Goal: Task Accomplishment & Management: Use online tool/utility

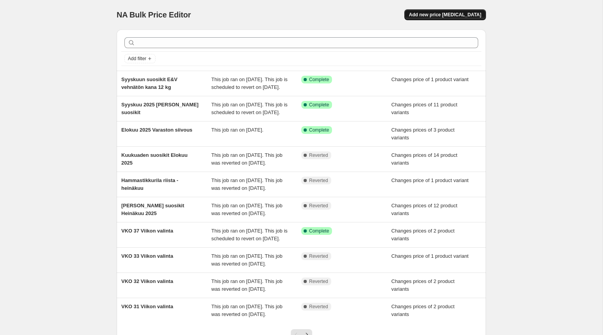
click at [453, 11] on button "Add new price [MEDICAL_DATA]" at bounding box center [445, 14] width 82 height 11
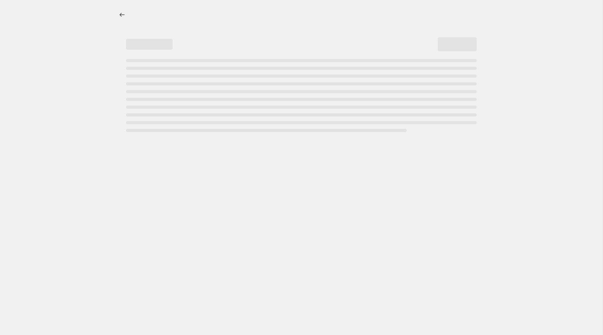
select select "percentage"
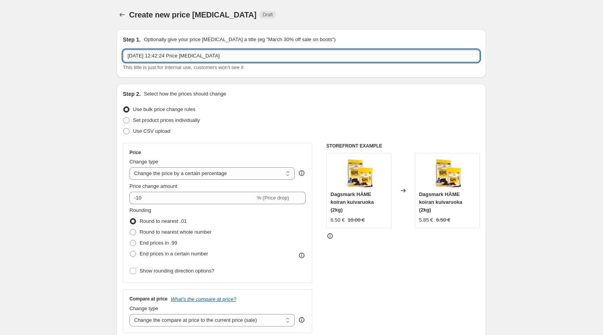
click at [193, 54] on input "[DATE] 12:42:24 Price [MEDICAL_DATA]" at bounding box center [301, 56] width 357 height 12
click at [133, 56] on input "[DATE] 12:42:24 Price [MEDICAL_DATA]" at bounding box center [301, 56] width 357 height 12
click at [219, 56] on input "Kissojen Yö Flashsale [DATE]" at bounding box center [301, 56] width 357 height 12
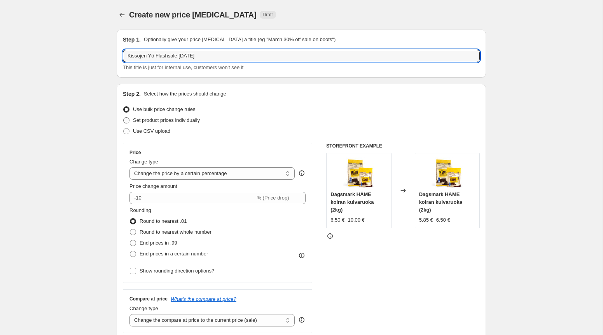
type input "Kissojen Yö Flashsale [DATE]"
click at [126, 122] on span at bounding box center [126, 120] width 6 height 6
click at [124, 118] on input "Set product prices individually" at bounding box center [123, 117] width 0 height 0
radio input "true"
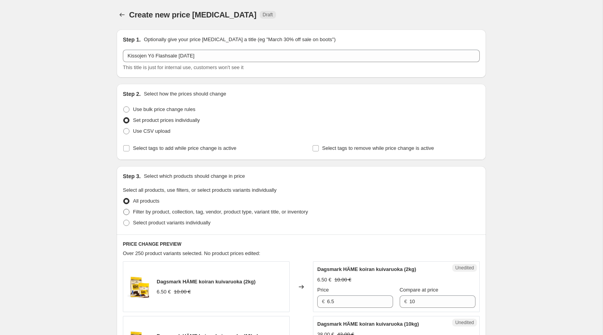
click at [129, 209] on span at bounding box center [126, 212] width 6 height 6
click at [124, 209] on input "Filter by product, collection, tag, vendor, product type, variant title, or inv…" at bounding box center [123, 209] width 0 height 0
radio input "true"
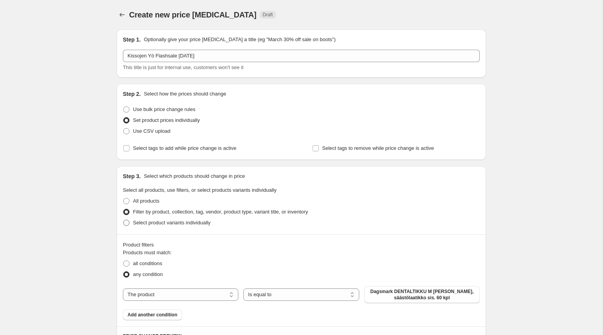
click at [127, 224] on span at bounding box center [126, 223] width 6 height 6
click at [124, 220] on input "Select product variants individually" at bounding box center [123, 220] width 0 height 0
radio input "true"
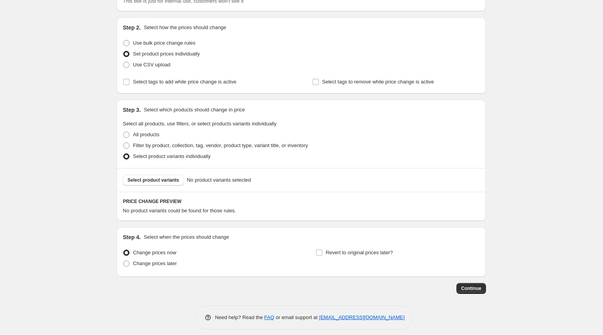
scroll to position [73, 0]
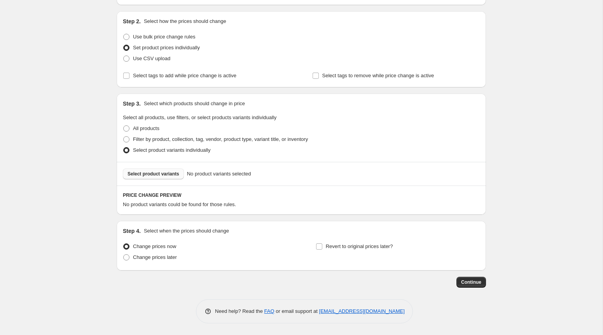
click at [145, 171] on button "Select product variants" at bounding box center [153, 174] width 61 height 11
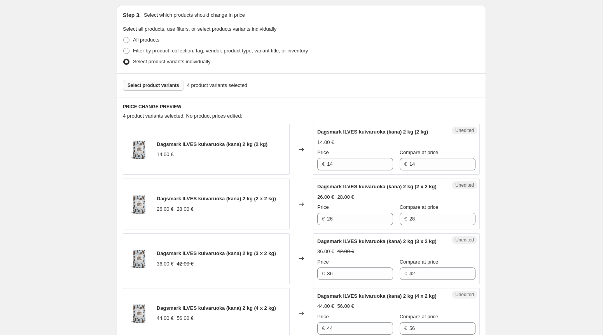
scroll to position [162, 0]
click at [423, 169] on input "14" at bounding box center [442, 163] width 66 height 12
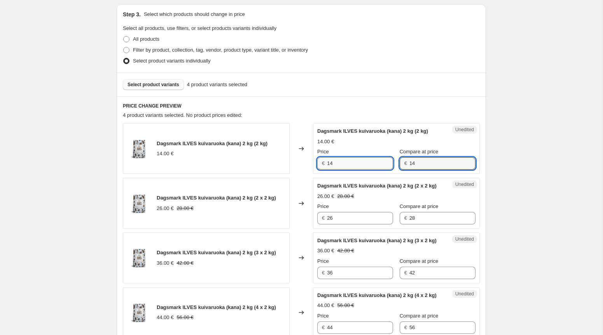
click at [342, 169] on input "14" at bounding box center [360, 163] width 66 height 12
type input "13"
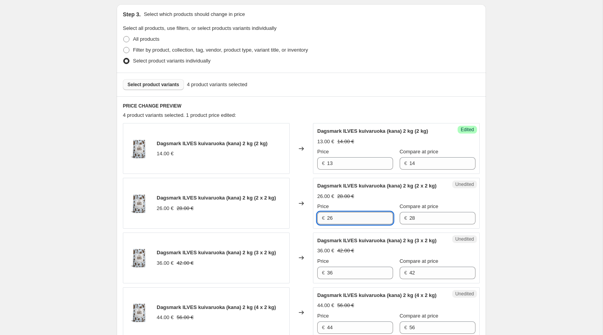
click at [342, 225] on input "26" at bounding box center [360, 218] width 66 height 12
type input "24"
click at [337, 279] on input "36" at bounding box center [360, 273] width 66 height 12
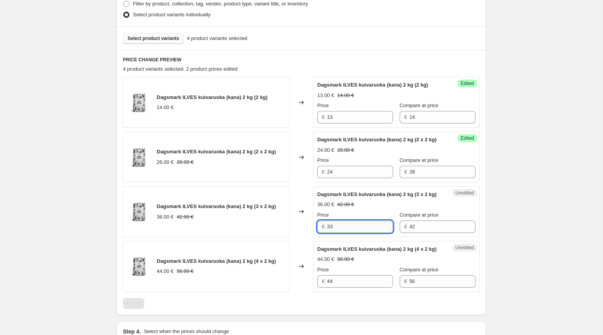
scroll to position [209, 0]
type input "33"
click at [350, 288] on input "44" at bounding box center [360, 281] width 66 height 12
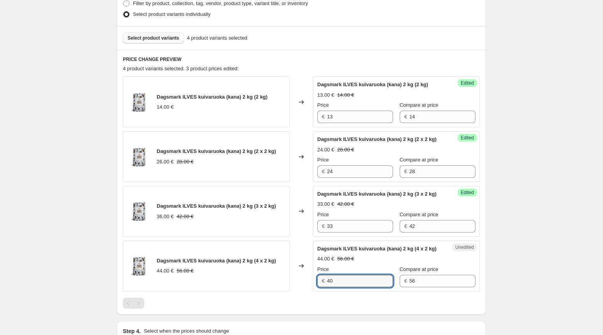
type input "40"
click at [345, 274] on div "Price" at bounding box center [355, 270] width 76 height 8
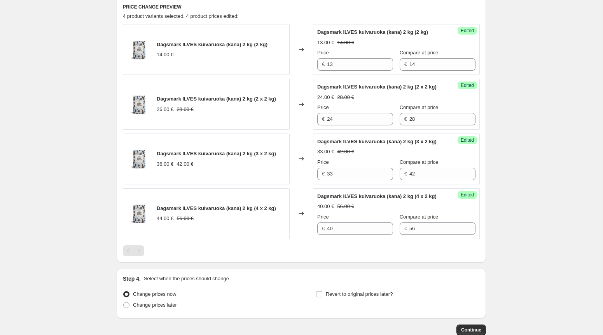
scroll to position [199, 0]
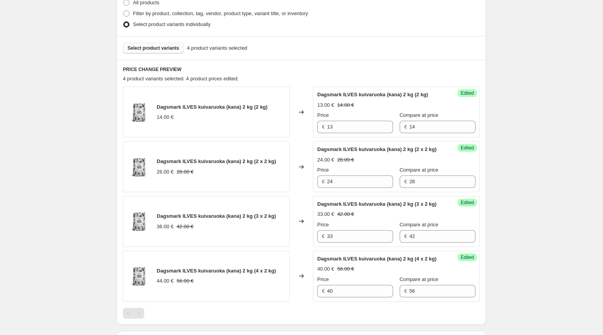
click at [163, 44] on button "Select product variants" at bounding box center [153, 48] width 61 height 11
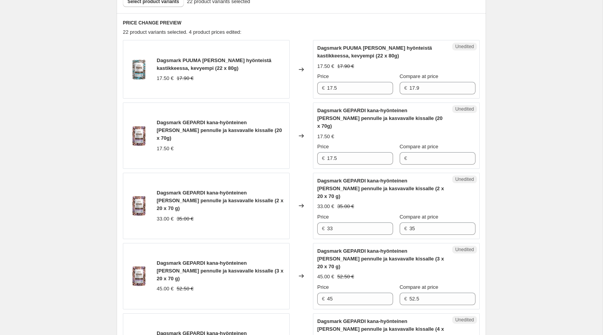
scroll to position [223, 0]
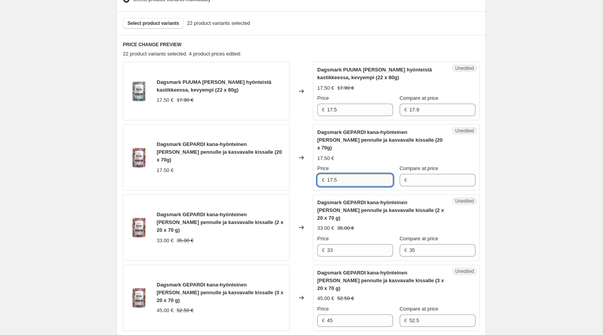
click at [353, 174] on input "17.5" at bounding box center [360, 180] width 66 height 12
click at [351, 174] on input "17.5" at bounding box center [360, 180] width 66 height 12
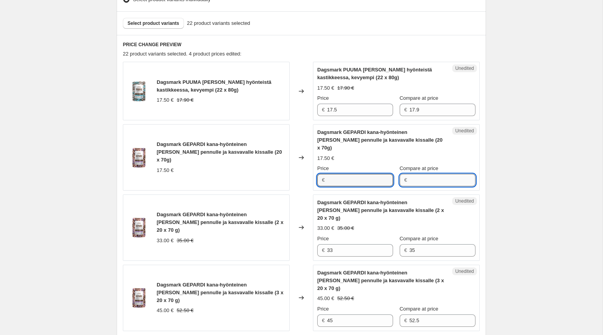
type input "17.5"
click at [432, 174] on input "Compare at price" at bounding box center [442, 180] width 66 height 12
paste input "17.5"
type input "17.5"
click at [349, 174] on input "17.5" at bounding box center [360, 180] width 66 height 12
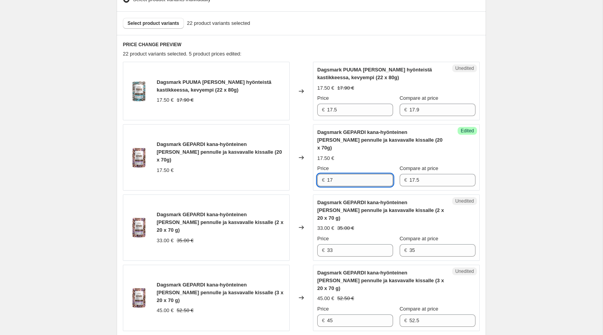
type input "1"
type input "16"
click at [347, 244] on input "33" at bounding box center [360, 250] width 66 height 12
click at [344, 244] on input "33" at bounding box center [360, 250] width 66 height 12
type input "30"
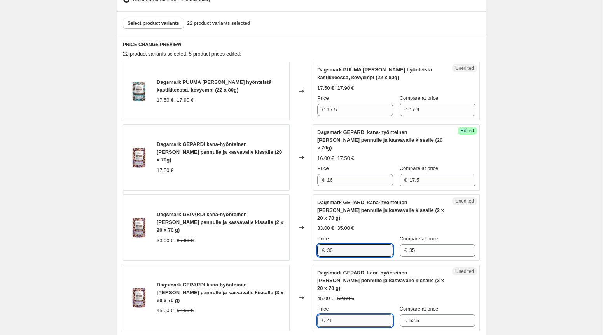
click at [344, 315] on input "45" at bounding box center [360, 321] width 66 height 12
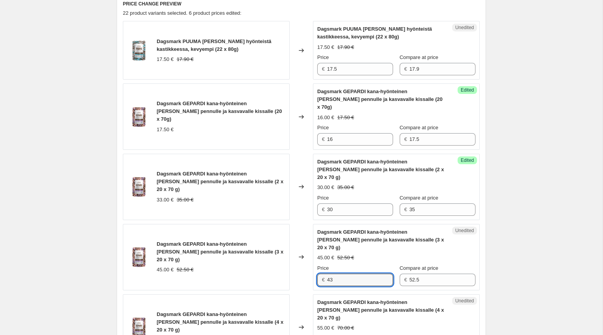
scroll to position [268, 0]
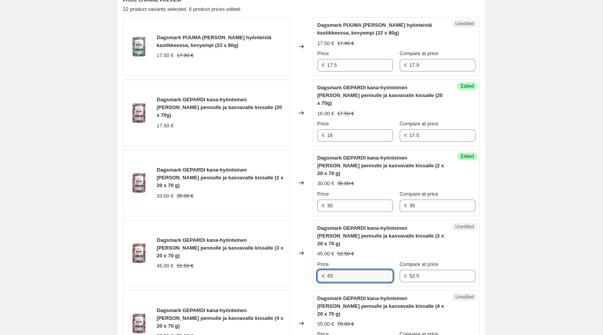
type input "43"
click at [342, 270] on input "43" at bounding box center [360, 276] width 66 height 12
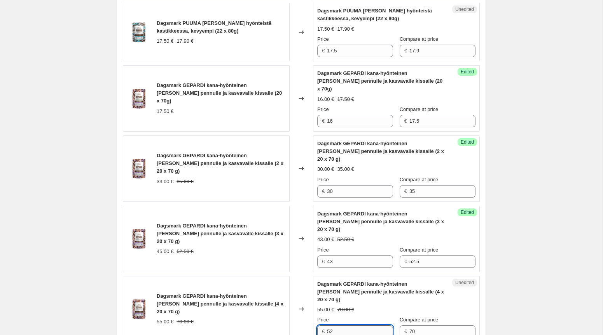
scroll to position [306, 0]
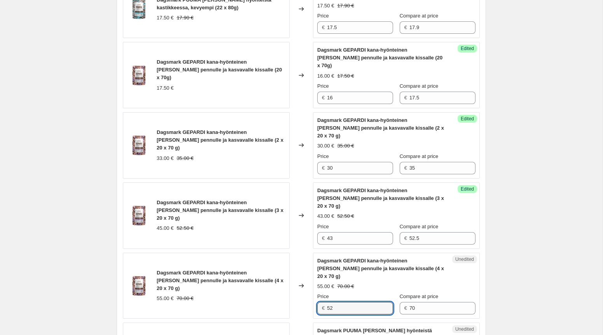
type input "52"
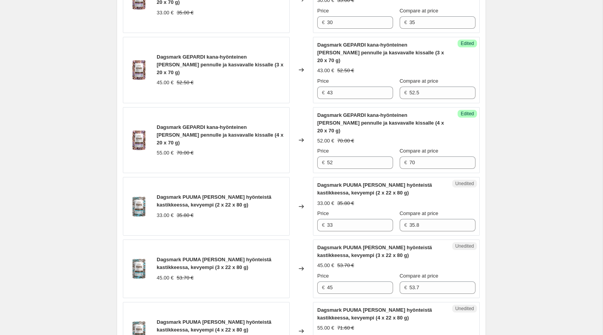
scroll to position [504, 0]
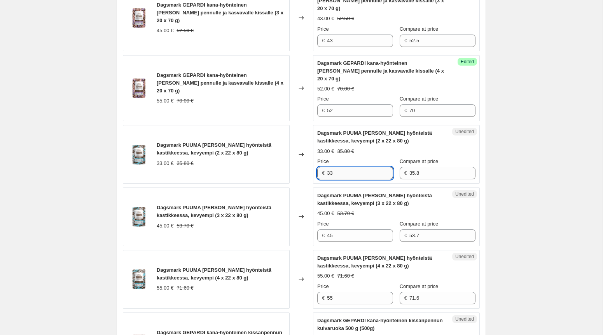
click at [343, 167] on input "33" at bounding box center [360, 173] width 66 height 12
click at [346, 230] on input "45" at bounding box center [360, 236] width 66 height 12
click at [346, 167] on input "33" at bounding box center [360, 173] width 66 height 12
click at [342, 167] on input "33" at bounding box center [360, 173] width 66 height 12
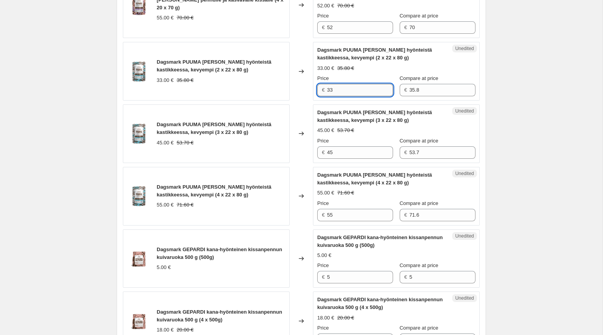
scroll to position [580, 0]
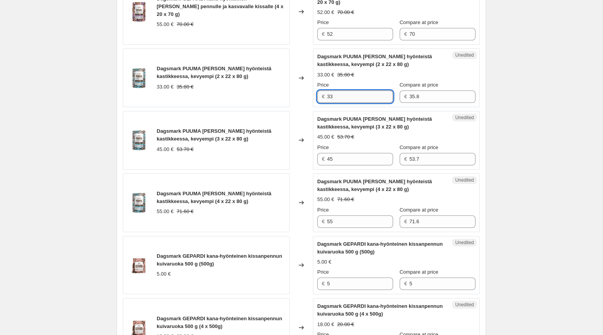
click at [339, 91] on input "33" at bounding box center [360, 97] width 66 height 12
type input "30"
click at [351, 153] on input "45" at bounding box center [360, 159] width 66 height 12
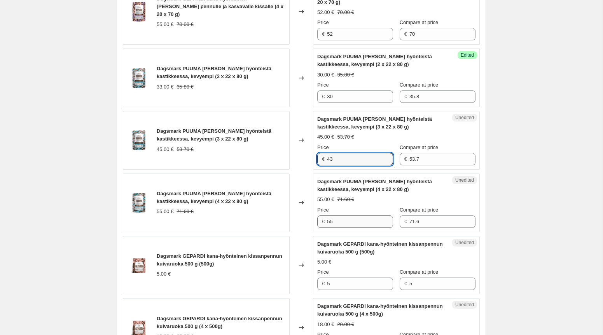
type input "43"
click at [336, 216] on input "55" at bounding box center [360, 222] width 66 height 12
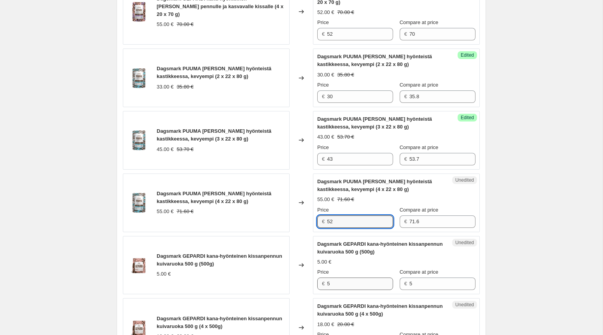
type input "52"
click at [347, 278] on input "5" at bounding box center [360, 284] width 66 height 12
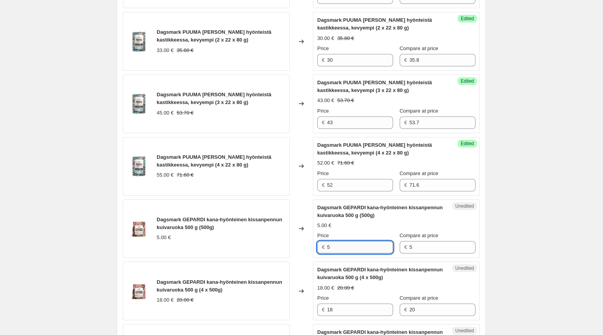
scroll to position [628, 0]
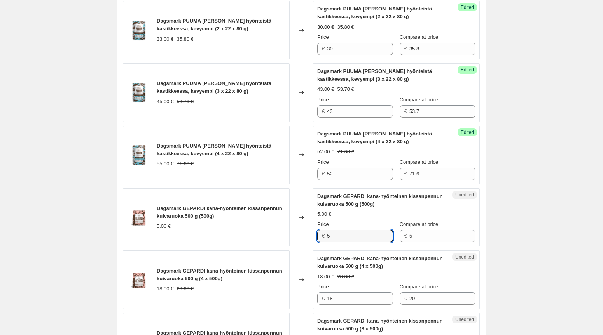
drag, startPoint x: 340, startPoint y: 206, endPoint x: 264, endPoint y: 206, distance: 76.6
click at [264, 206] on div "Dagsmark GEPARDI kana-hyönteinen kissanpennun kuivaruoka 500 g (500g) 5.00 € Ch…" at bounding box center [301, 217] width 357 height 59
type input "4"
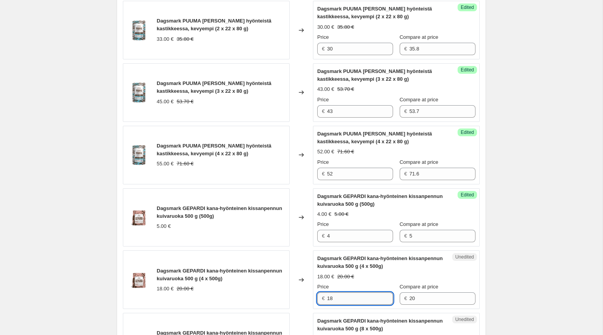
click at [341, 293] on input "18" at bounding box center [360, 299] width 66 height 12
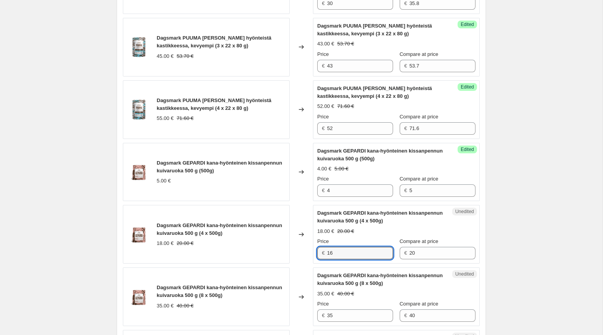
scroll to position [677, 0]
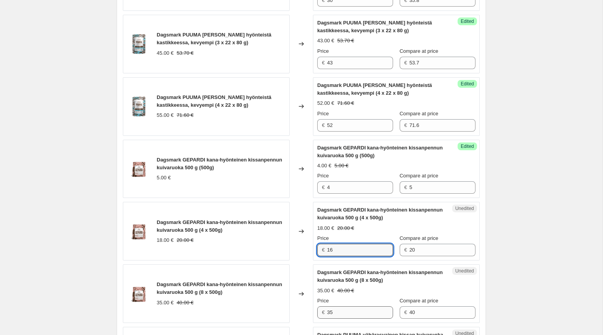
type input "16"
click at [348, 307] on input "35" at bounding box center [360, 313] width 66 height 12
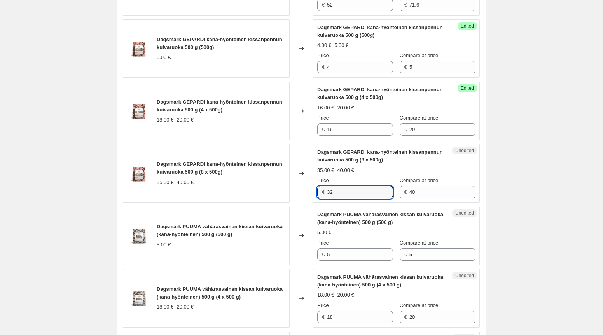
scroll to position [808, 0]
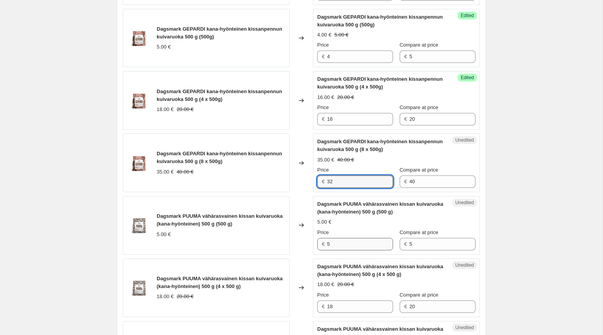
type input "32"
click at [361, 238] on input "5" at bounding box center [360, 244] width 66 height 12
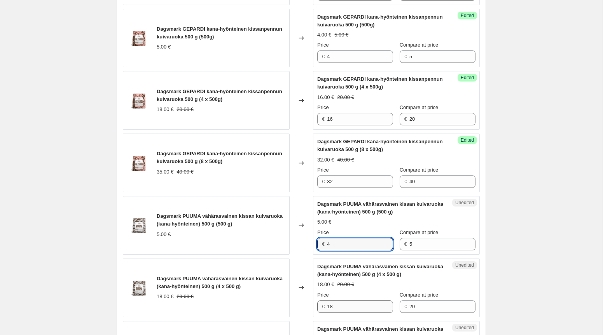
type input "4"
click at [351, 301] on input "18" at bounding box center [360, 307] width 66 height 12
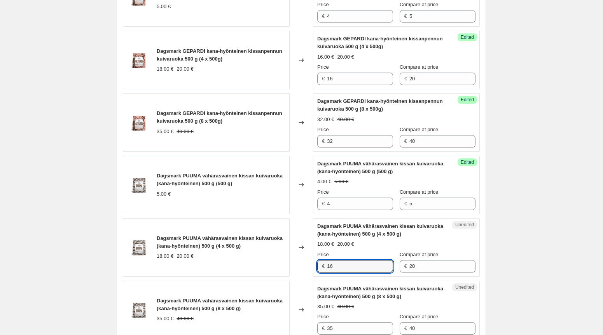
scroll to position [850, 0]
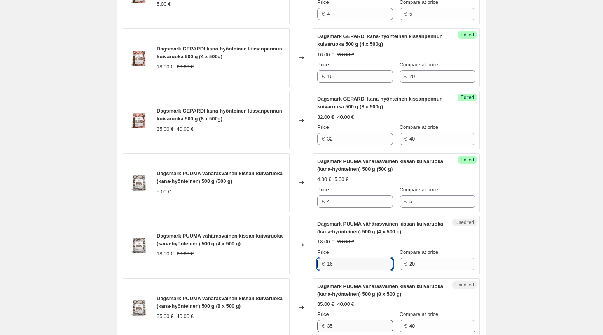
type input "16"
click at [341, 320] on input "35" at bounding box center [360, 326] width 66 height 12
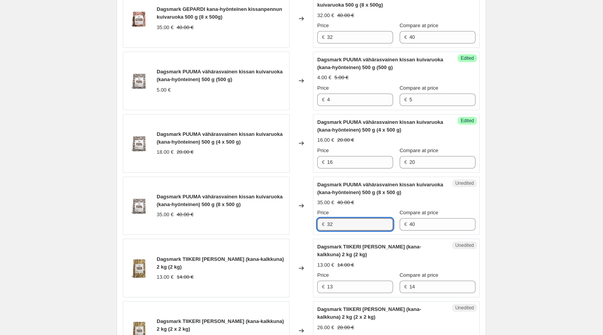
scroll to position [959, 0]
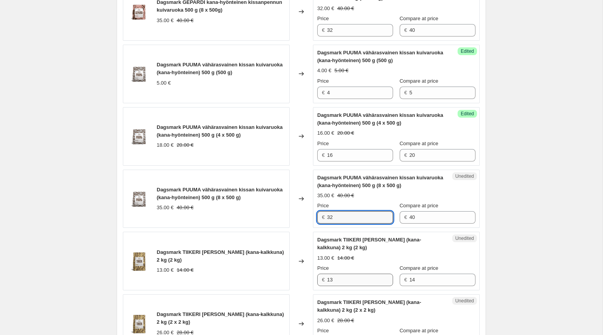
type input "32"
click at [342, 274] on input "13" at bounding box center [360, 280] width 66 height 12
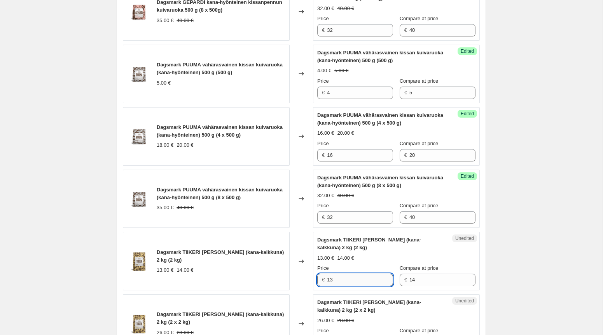
click at [339, 274] on input "13" at bounding box center [360, 280] width 66 height 12
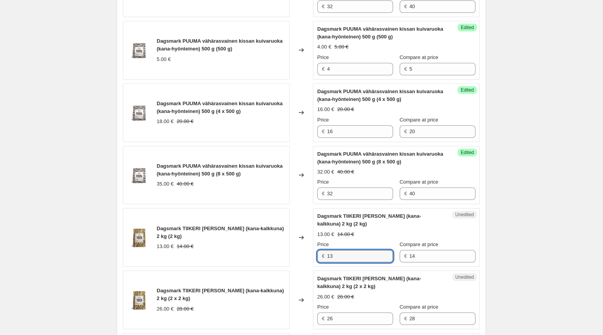
scroll to position [986, 0]
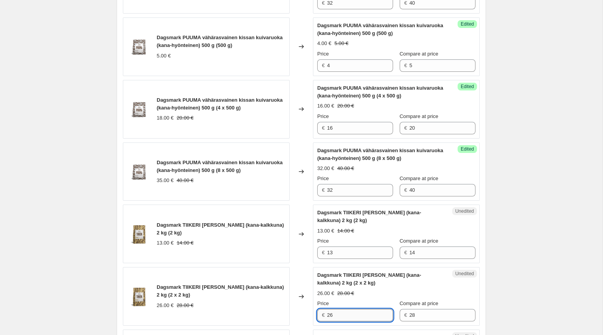
click at [343, 309] on input "26" at bounding box center [360, 315] width 66 height 12
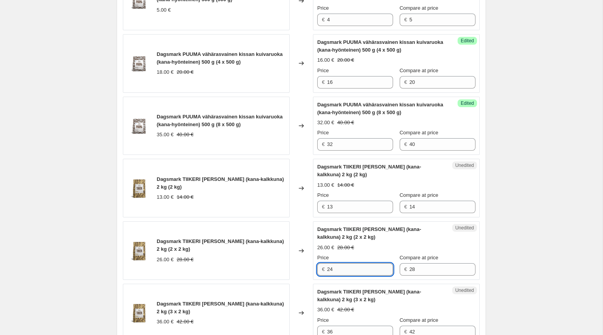
scroll to position [1036, 0]
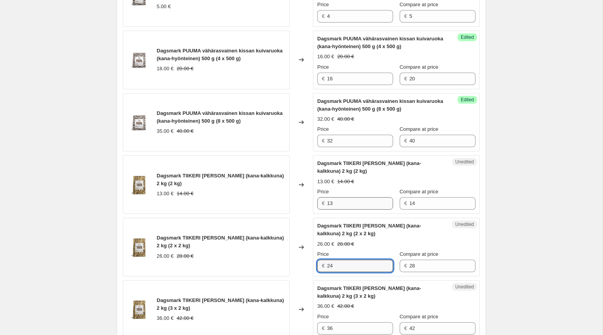
type input "24"
click at [336, 197] on input "13" at bounding box center [360, 203] width 66 height 12
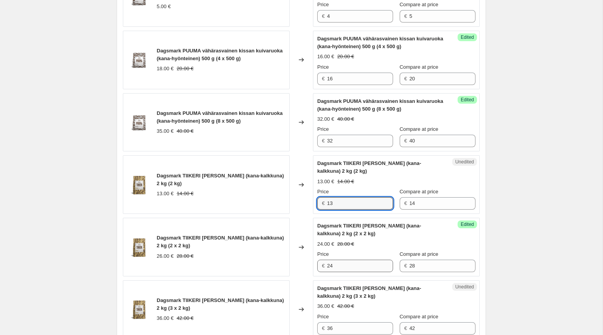
scroll to position [1063, 0]
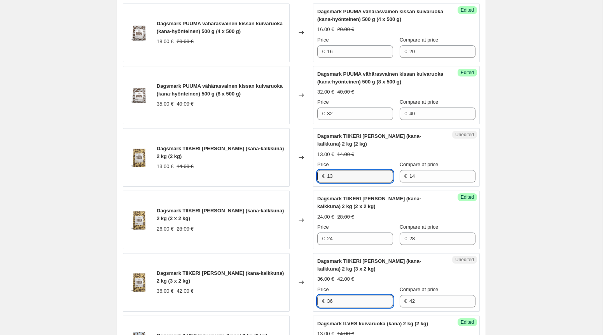
click at [340, 295] on input "36" at bounding box center [360, 301] width 66 height 12
click at [341, 295] on input "36" at bounding box center [360, 301] width 66 height 12
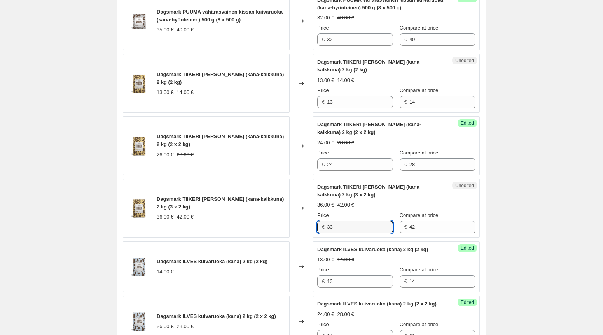
scroll to position [1140, 0]
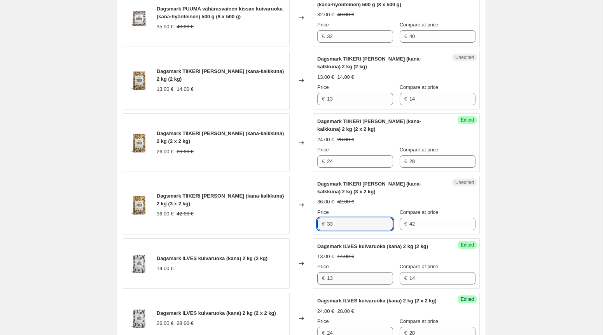
type input "33"
click at [346, 272] on input "13" at bounding box center [360, 278] width 66 height 12
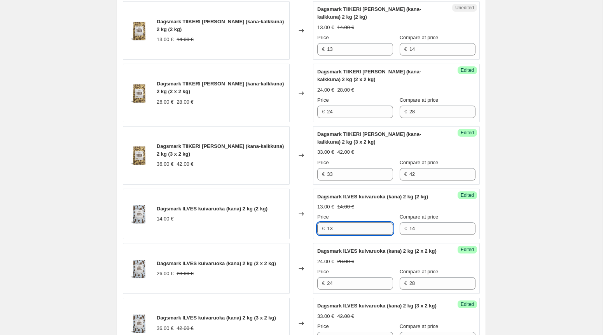
scroll to position [1194, 0]
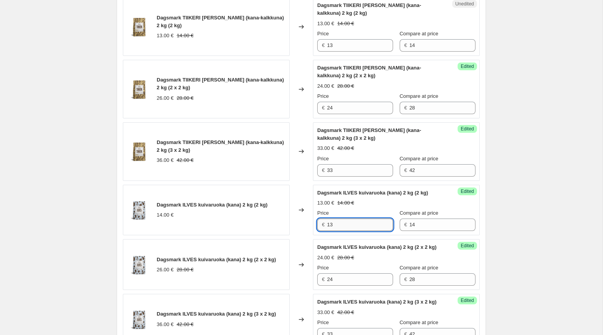
click at [340, 219] on input "13" at bounding box center [360, 225] width 66 height 12
click at [345, 274] on input "24" at bounding box center [360, 280] width 66 height 12
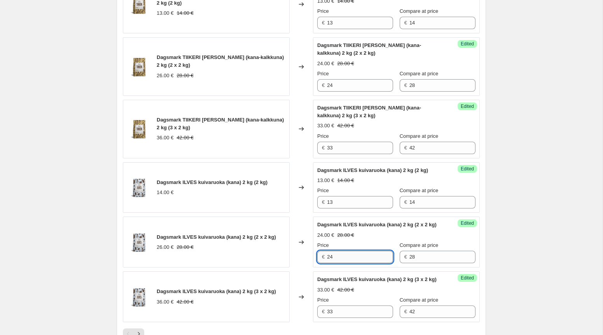
scroll to position [1223, 0]
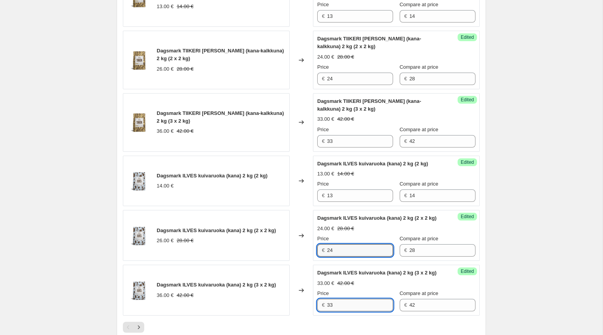
click at [352, 299] on input "33" at bounding box center [360, 305] width 66 height 12
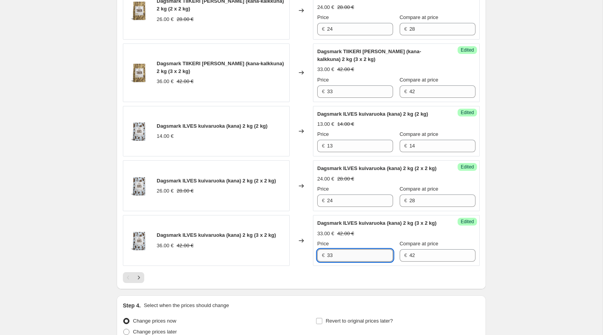
scroll to position [1280, 0]
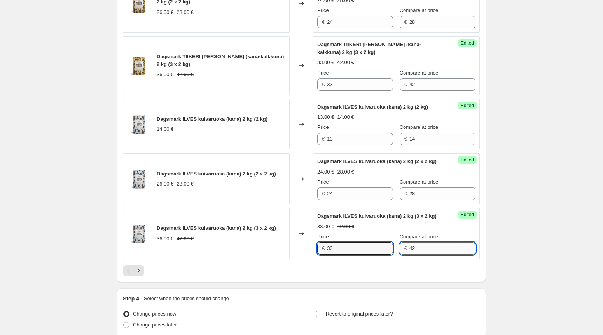
click at [419, 243] on input "42" at bounding box center [442, 249] width 66 height 12
click at [417, 243] on input "42" at bounding box center [442, 249] width 66 height 12
click at [326, 265] on div at bounding box center [301, 270] width 357 height 11
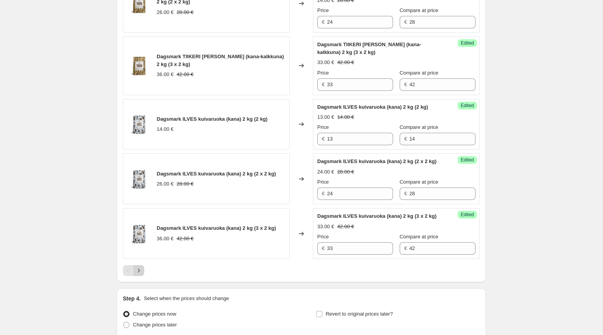
click at [138, 267] on icon "Next" at bounding box center [139, 271] width 8 height 8
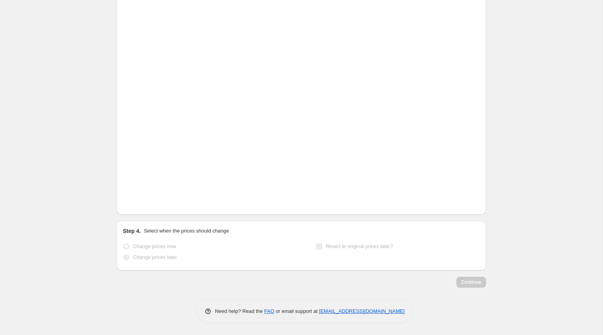
scroll to position [215, 0]
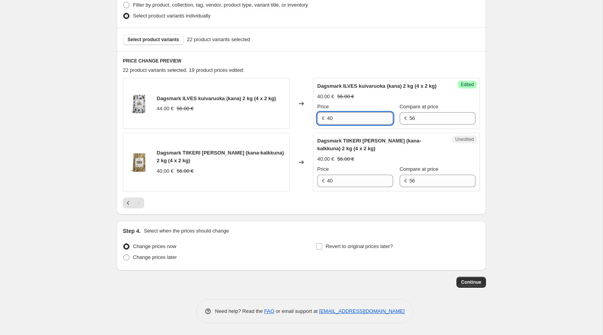
click at [350, 121] on input "40" at bounding box center [360, 118] width 66 height 12
click at [347, 180] on input "40" at bounding box center [360, 181] width 66 height 12
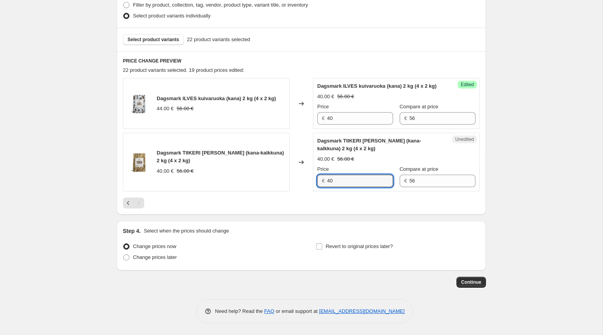
click at [290, 205] on div at bounding box center [301, 203] width 357 height 11
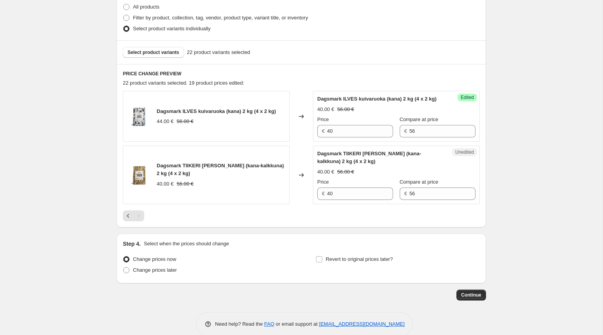
scroll to position [191, 0]
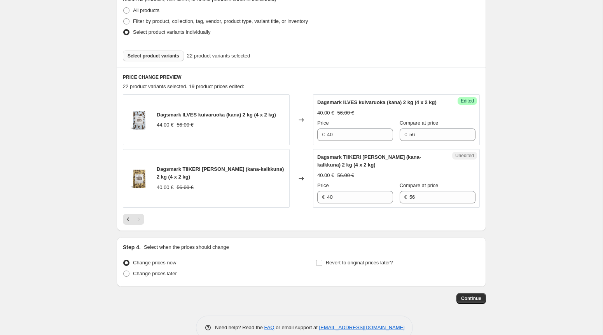
click at [151, 58] on span "Select product variants" at bounding box center [153, 56] width 52 height 6
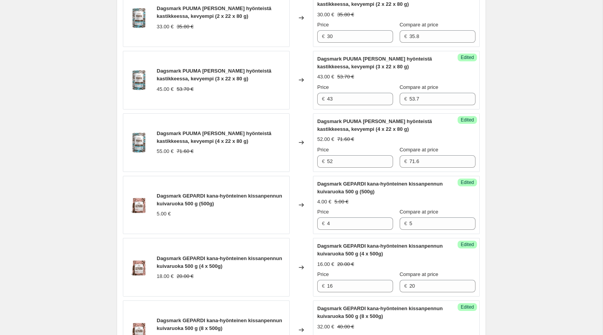
scroll to position [635, 0]
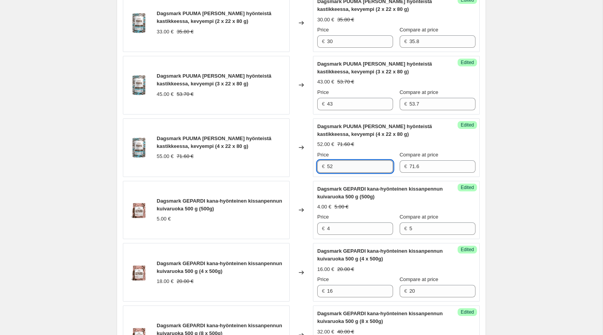
click at [349, 161] on input "52" at bounding box center [360, 167] width 66 height 12
click at [345, 98] on input "43" at bounding box center [360, 104] width 66 height 12
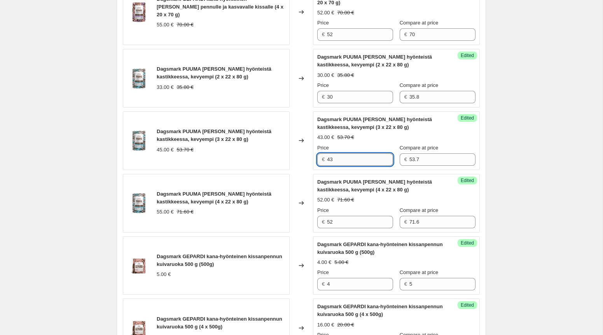
scroll to position [581, 0]
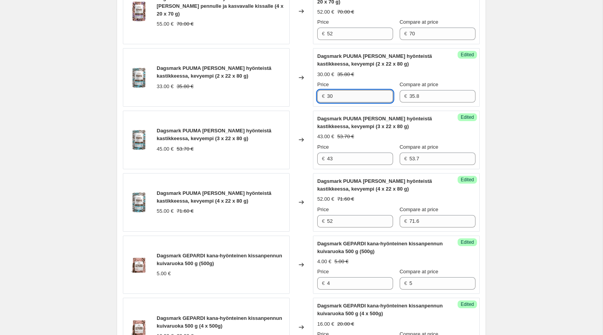
click at [345, 90] on input "30" at bounding box center [360, 96] width 66 height 12
click at [342, 153] on input "43" at bounding box center [360, 159] width 66 height 12
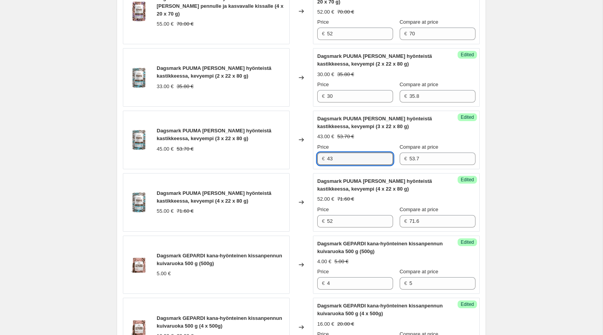
click at [347, 198] on div "Success Edited Dagsmark PUUMA [PERSON_NAME] hyönteistä kastikkeessa, kevyempi (…" at bounding box center [396, 202] width 167 height 59
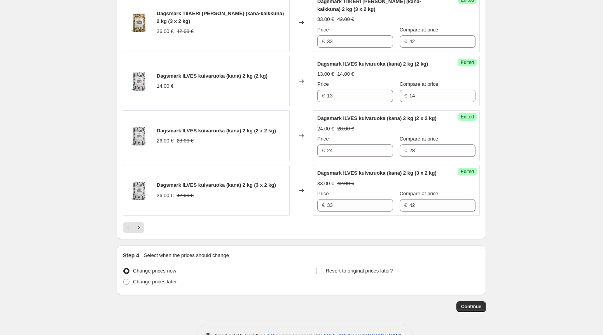
scroll to position [1331, 0]
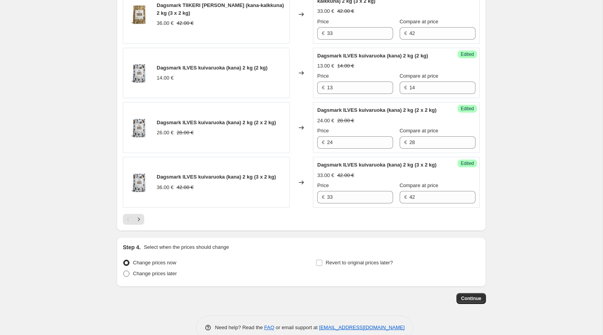
click at [127, 271] on span at bounding box center [126, 274] width 6 height 6
click at [124, 271] on input "Change prices later" at bounding box center [123, 271] width 0 height 0
radio input "true"
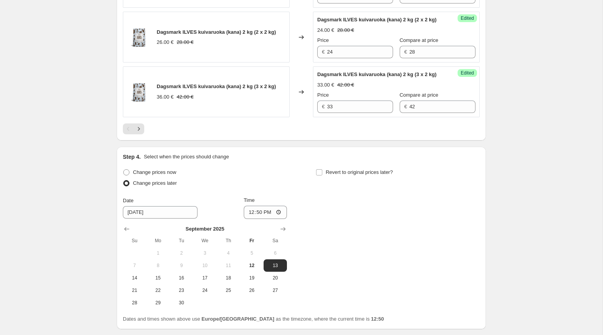
scroll to position [1438, 0]
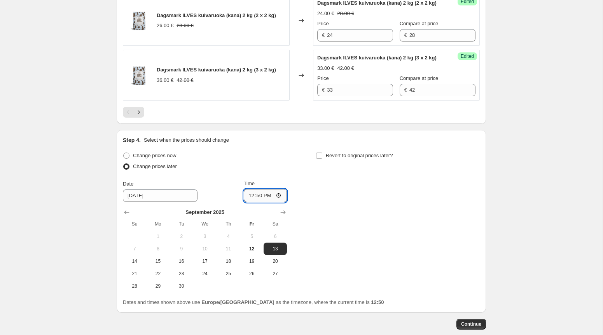
click at [260, 189] on input "12:50" at bounding box center [266, 195] width 44 height 13
click at [262, 189] on input "12:50" at bounding box center [266, 195] width 44 height 13
type input "18:00"
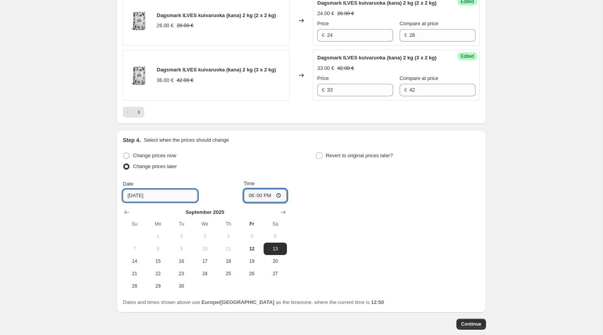
click at [159, 190] on input "[DATE]" at bounding box center [160, 196] width 75 height 12
click at [321, 153] on input "Revert to original prices later?" at bounding box center [319, 156] width 6 height 6
checkbox input "true"
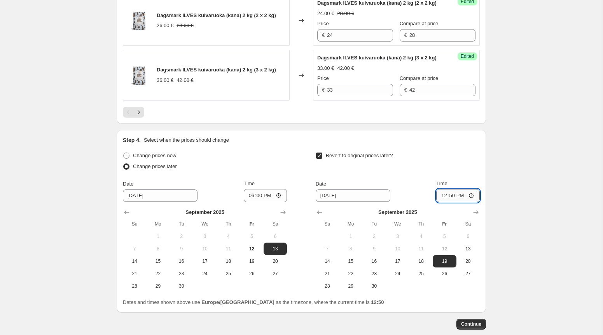
click at [452, 189] on input "12:50" at bounding box center [458, 195] width 44 height 13
type input "06:00"
click at [354, 190] on input "[DATE]" at bounding box center [353, 196] width 75 height 12
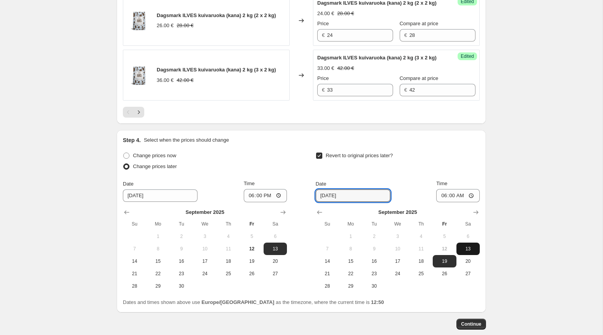
click at [469, 246] on span "13" at bounding box center [467, 249] width 17 height 6
type input "[DATE]"
click at [449, 153] on div "Revert to original prices later?" at bounding box center [398, 161] width 164 height 23
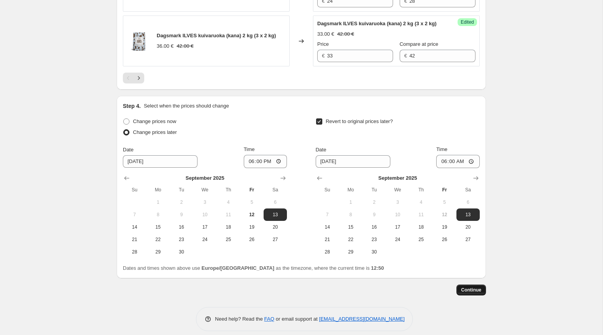
click at [475, 287] on span "Continue" at bounding box center [471, 290] width 20 height 6
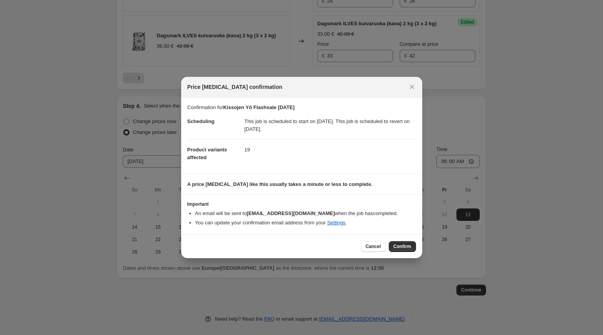
click at [404, 239] on div "Cancel Confirm" at bounding box center [301, 247] width 241 height 24
click at [405, 248] on span "Confirm" at bounding box center [402, 247] width 18 height 6
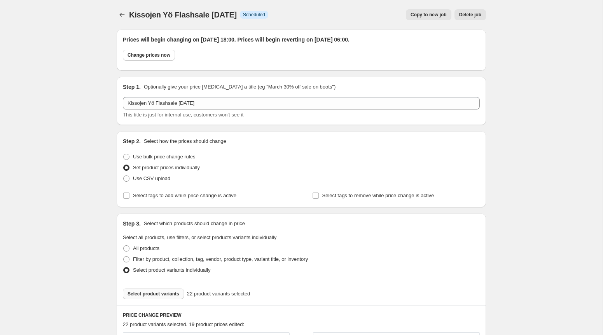
click at [421, 15] on span "Copy to new job" at bounding box center [428, 15] width 36 height 6
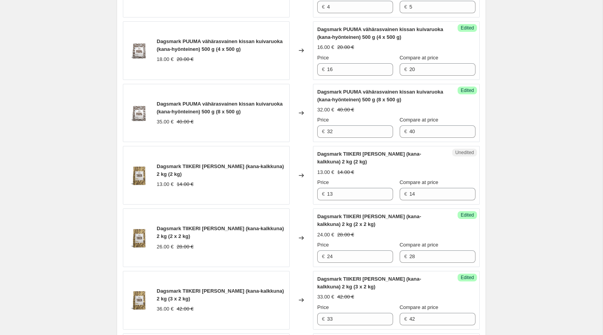
scroll to position [1340, 0]
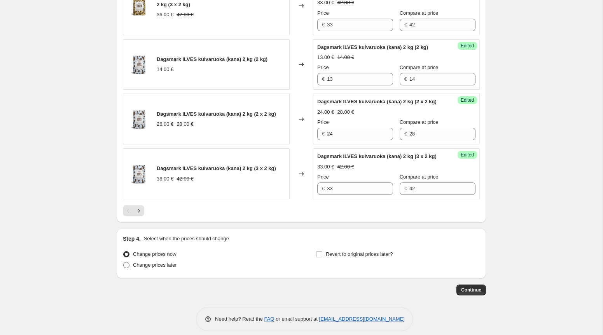
click at [127, 262] on span at bounding box center [126, 265] width 6 height 6
click at [124, 262] on input "Change prices later" at bounding box center [123, 262] width 0 height 0
radio input "true"
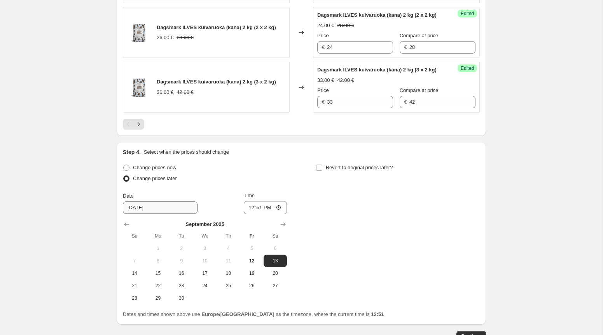
scroll to position [1427, 0]
click at [137, 201] on input "[DATE]" at bounding box center [160, 207] width 75 height 12
type input "[DATE]"
click at [290, 162] on div "Change prices now Change prices later Date [DATE] Time 12:51 [DATE] Su Mo Tu We…" at bounding box center [301, 233] width 357 height 142
click at [257, 201] on input "12:51" at bounding box center [266, 207] width 44 height 13
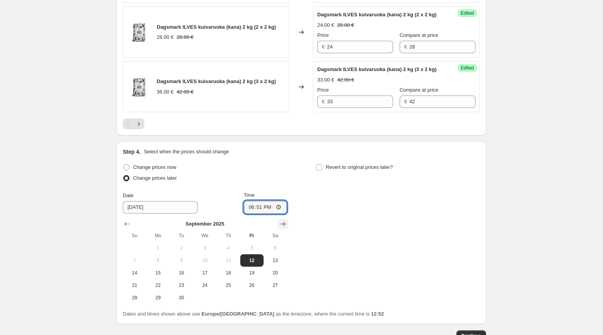
type input "18:00"
click at [317, 164] on span at bounding box center [319, 167] width 7 height 7
click at [317, 164] on input "Revert to original prices later?" at bounding box center [319, 167] width 6 height 6
checkbox input "true"
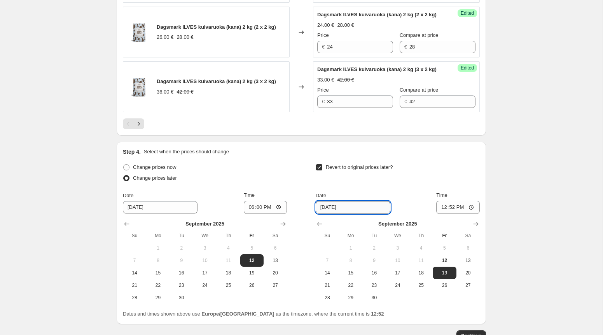
click at [328, 201] on input "[DATE]" at bounding box center [353, 207] width 75 height 12
click at [466, 258] on span "13" at bounding box center [467, 261] width 17 height 6
type input "[DATE]"
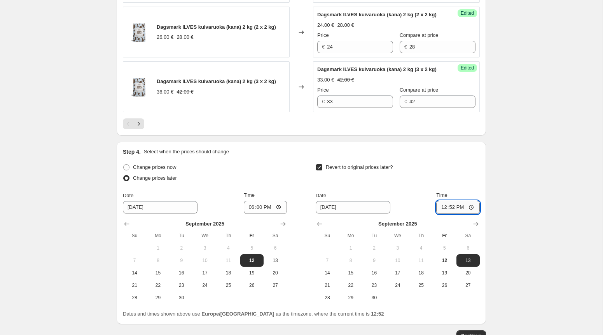
click at [451, 201] on input "12:52" at bounding box center [458, 207] width 44 height 13
type input "06:00"
click at [434, 311] on div "Dates and times shown above use Europe/[GEOGRAPHIC_DATA] as the timezone, where…" at bounding box center [301, 315] width 357 height 8
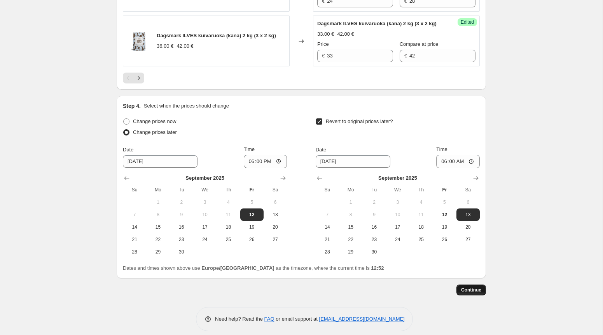
click at [472, 287] on span "Continue" at bounding box center [471, 290] width 20 height 6
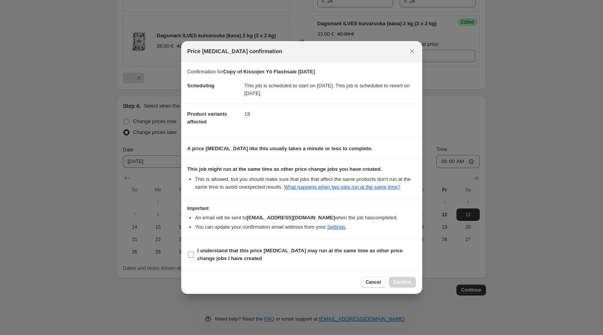
click at [191, 258] on input "I understand that this price [MEDICAL_DATA] may run at the same time as other p…" at bounding box center [191, 255] width 6 height 6
checkbox input "true"
click at [403, 283] on button "Confirm" at bounding box center [402, 282] width 27 height 11
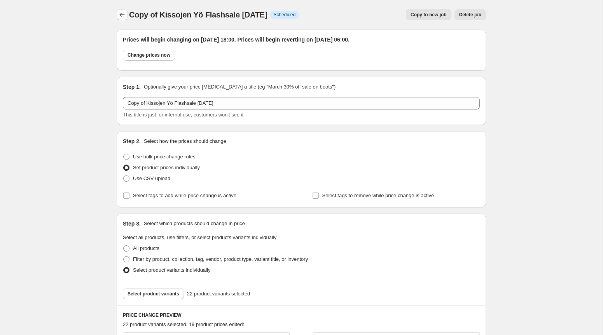
click at [121, 15] on icon "Price change jobs" at bounding box center [122, 15] width 8 height 8
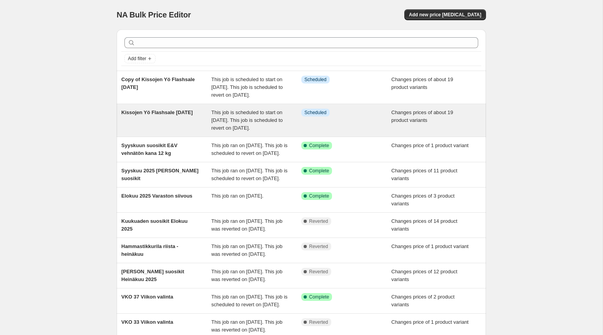
click at [448, 132] on div "Changes prices of about 19 product variants" at bounding box center [436, 120] width 90 height 23
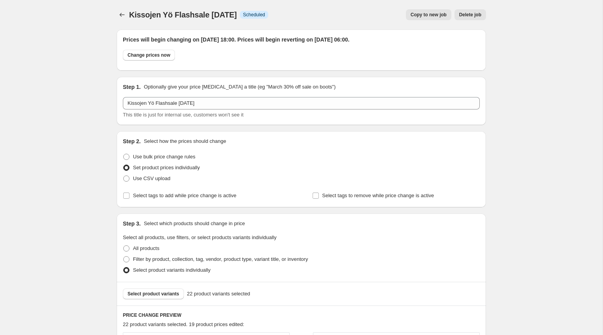
click at [475, 13] on span "Delete job" at bounding box center [470, 15] width 22 height 6
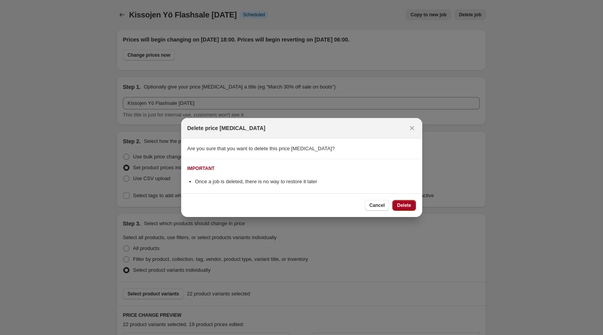
click at [405, 200] on button "Delete" at bounding box center [403, 205] width 23 height 11
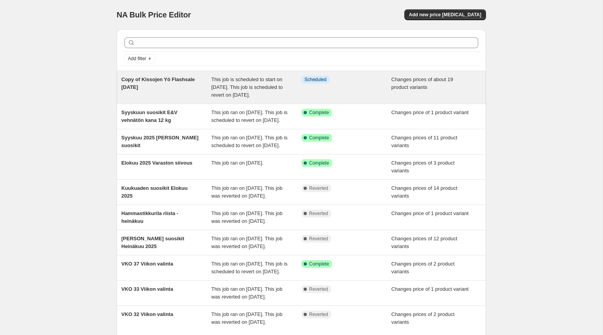
click at [176, 93] on div "Copy of Kissojen Yö Flashsale [DATE]" at bounding box center [166, 87] width 90 height 23
